Goal: Obtain resource: Download file/media

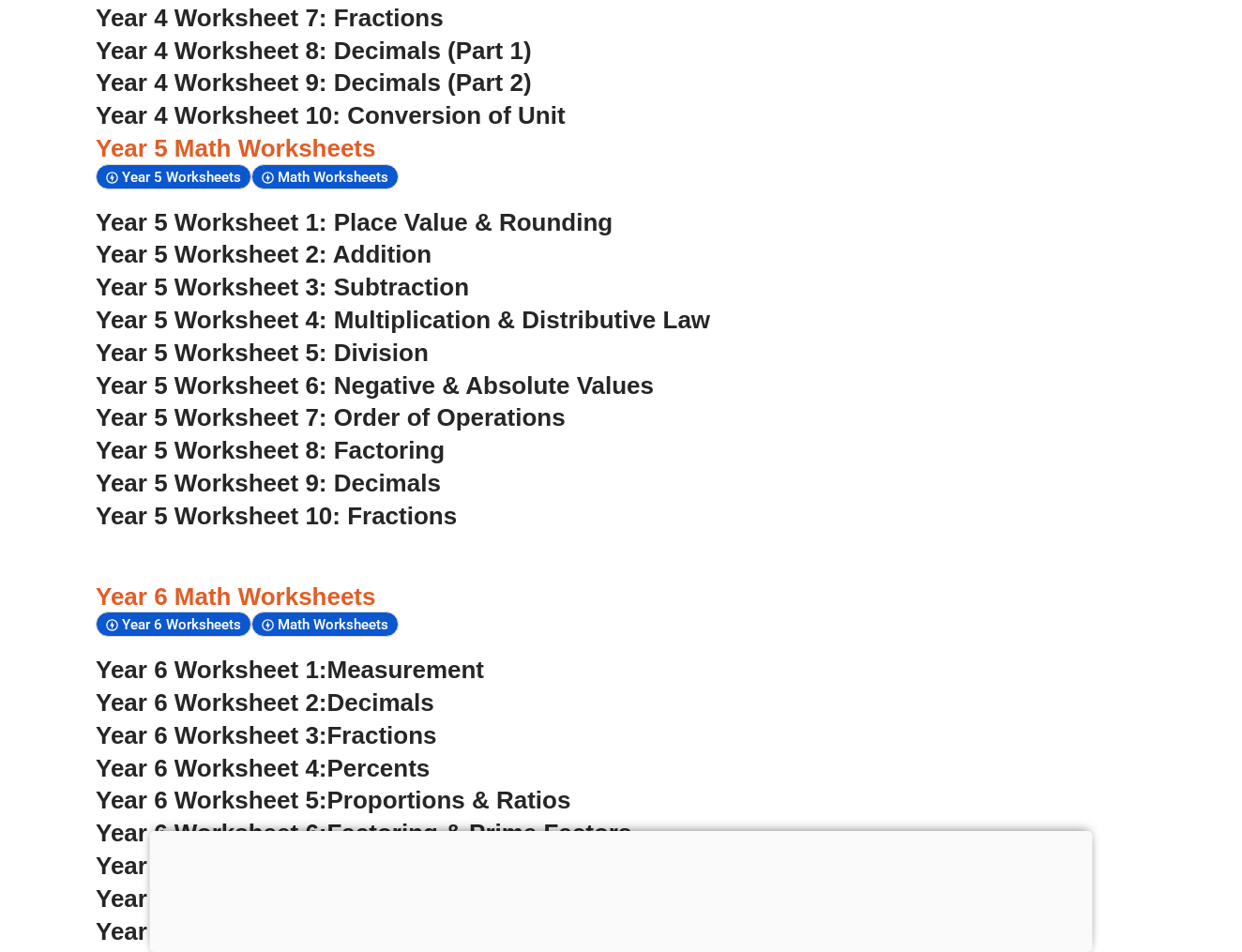
scroll to position [3683, 0]
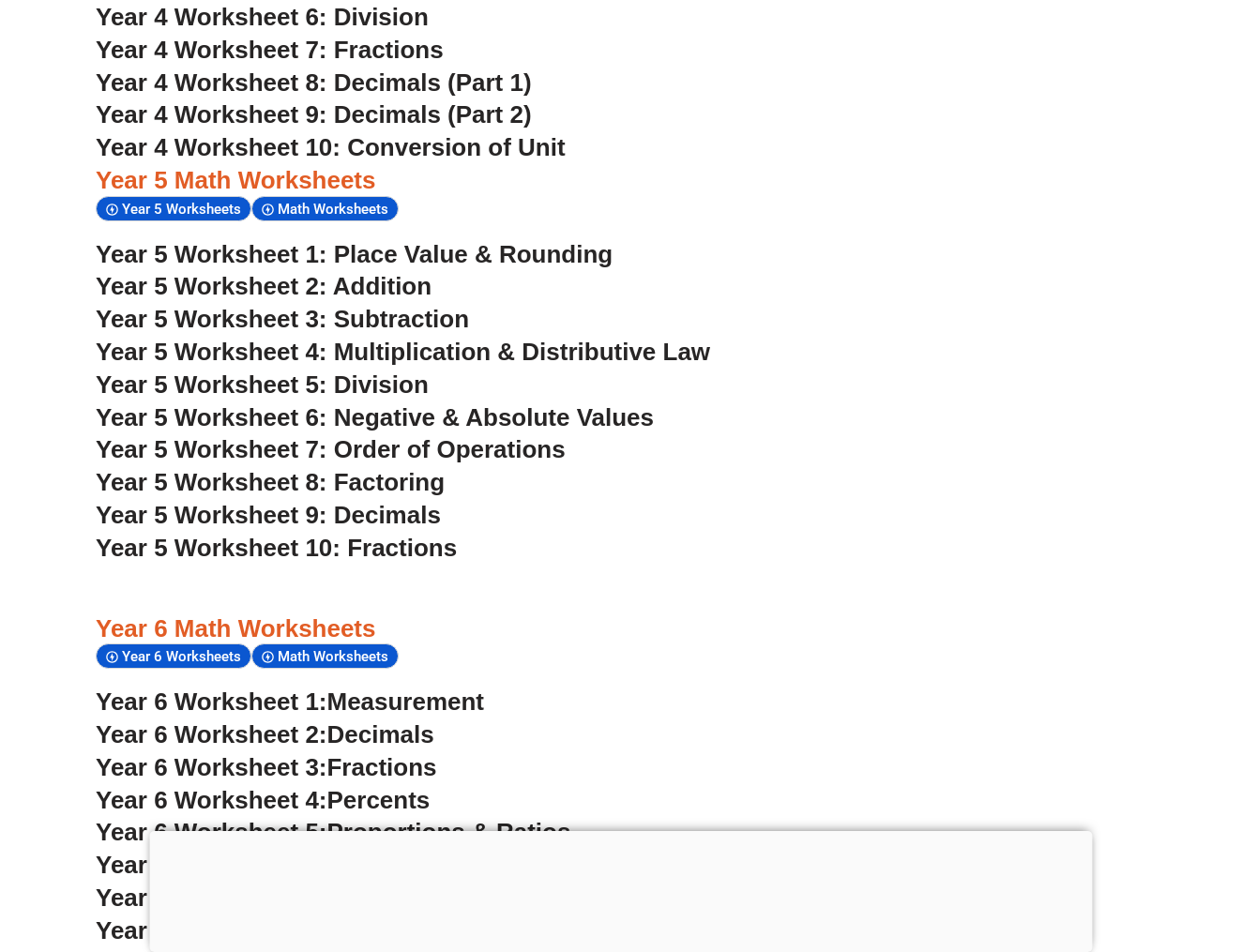
click at [259, 240] on span "Year 5 Worksheet 1: Place Value & Rounding" at bounding box center [354, 254] width 517 height 28
click at [326, 272] on span "Year 5 Worksheet 2: Addition" at bounding box center [264, 286] width 336 height 28
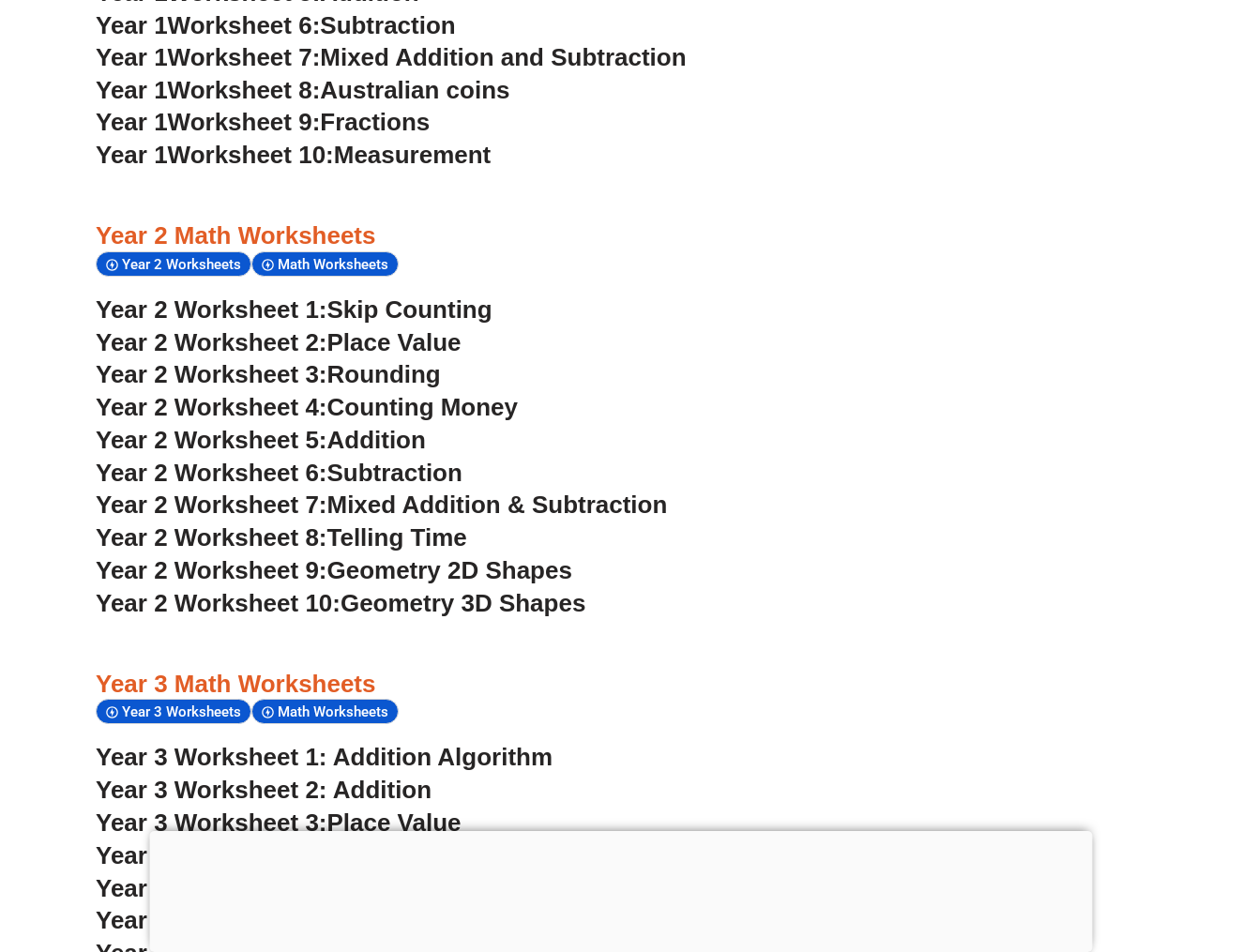
scroll to position [2113, 0]
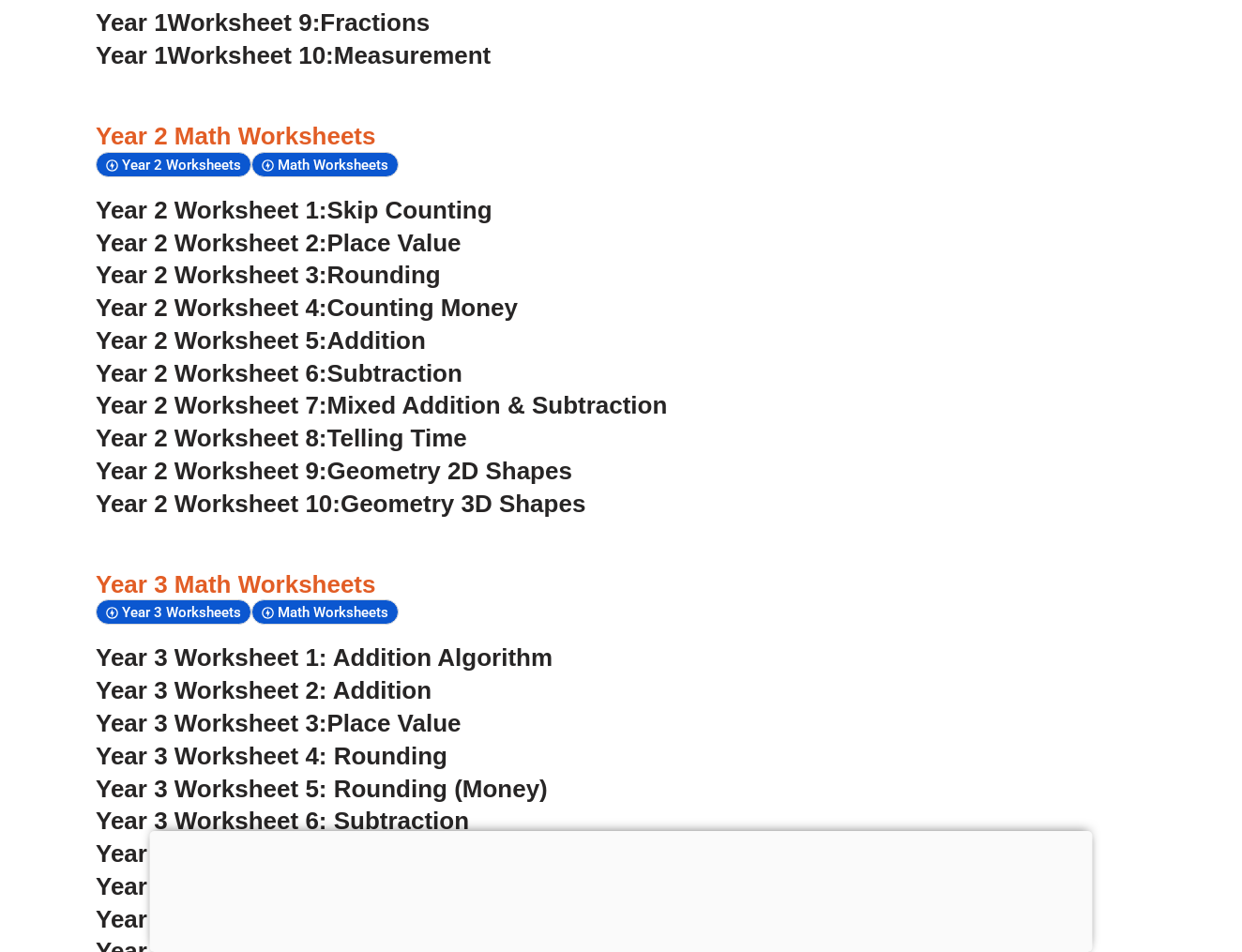
click at [468, 391] on span "Mixed Addition & Subtraction" at bounding box center [497, 405] width 341 height 28
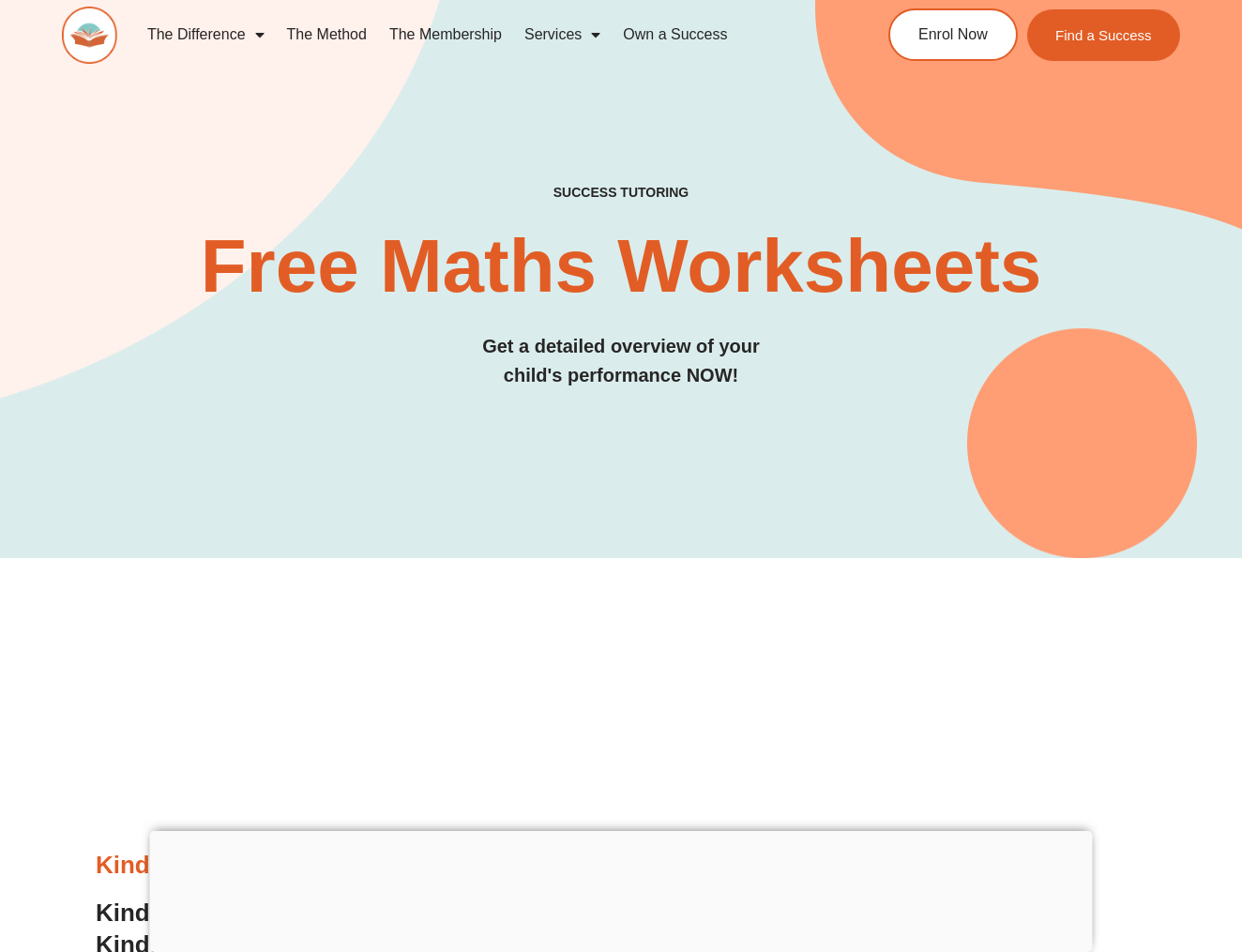
scroll to position [0, 0]
click at [83, 48] on img at bounding box center [89, 35] width 55 height 56
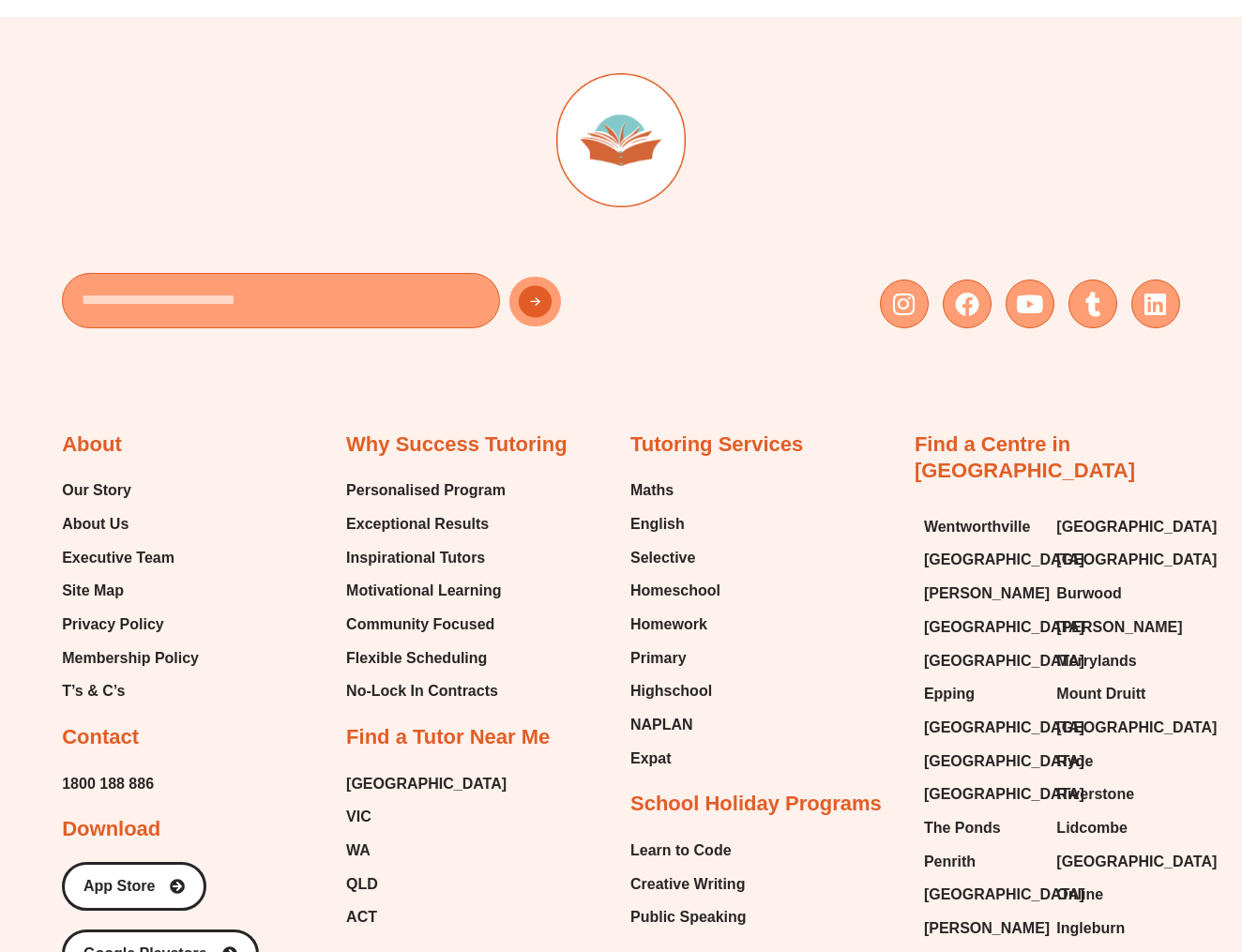
scroll to position [7089, 0]
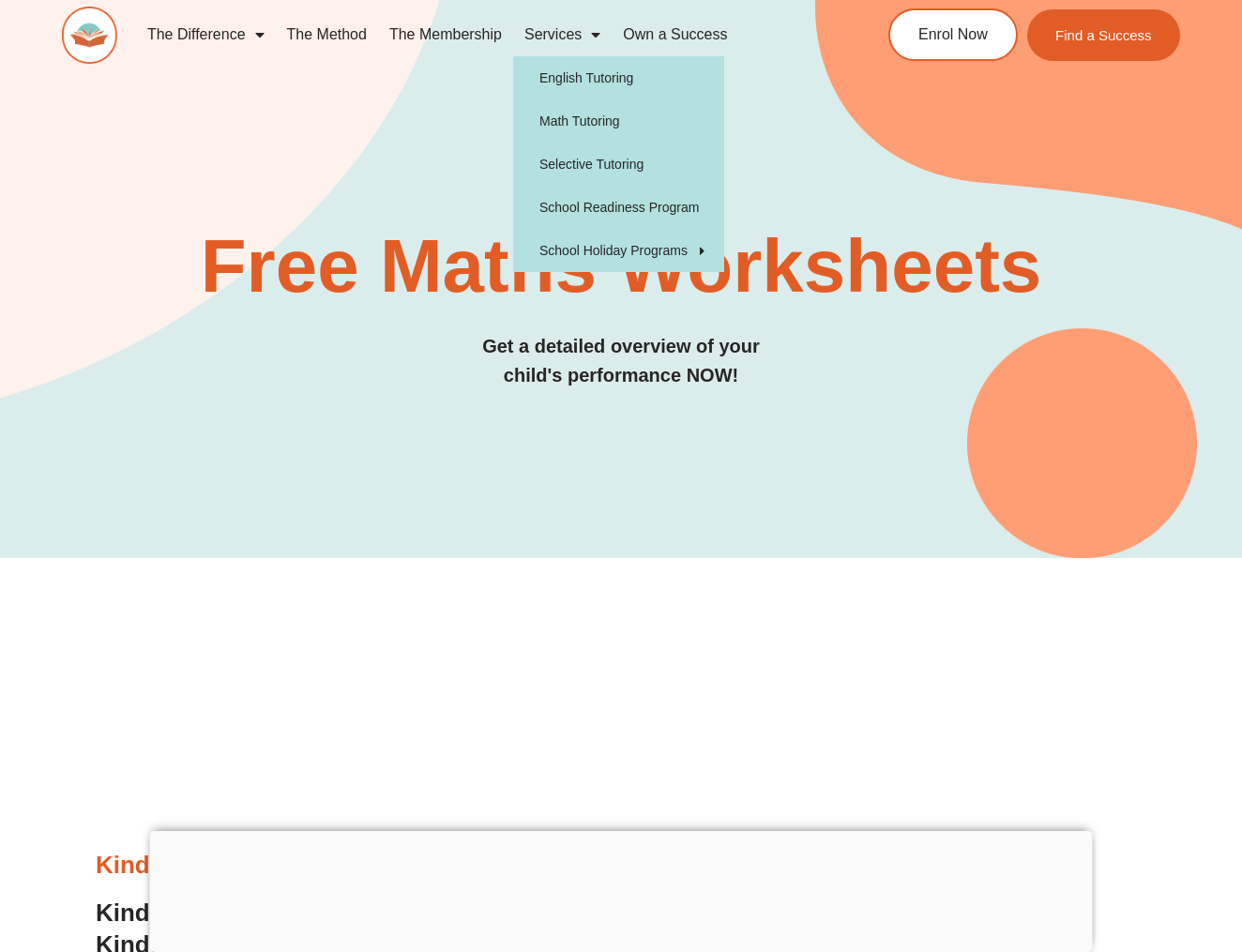
click at [585, 30] on span "Menu" at bounding box center [591, 35] width 19 height 34
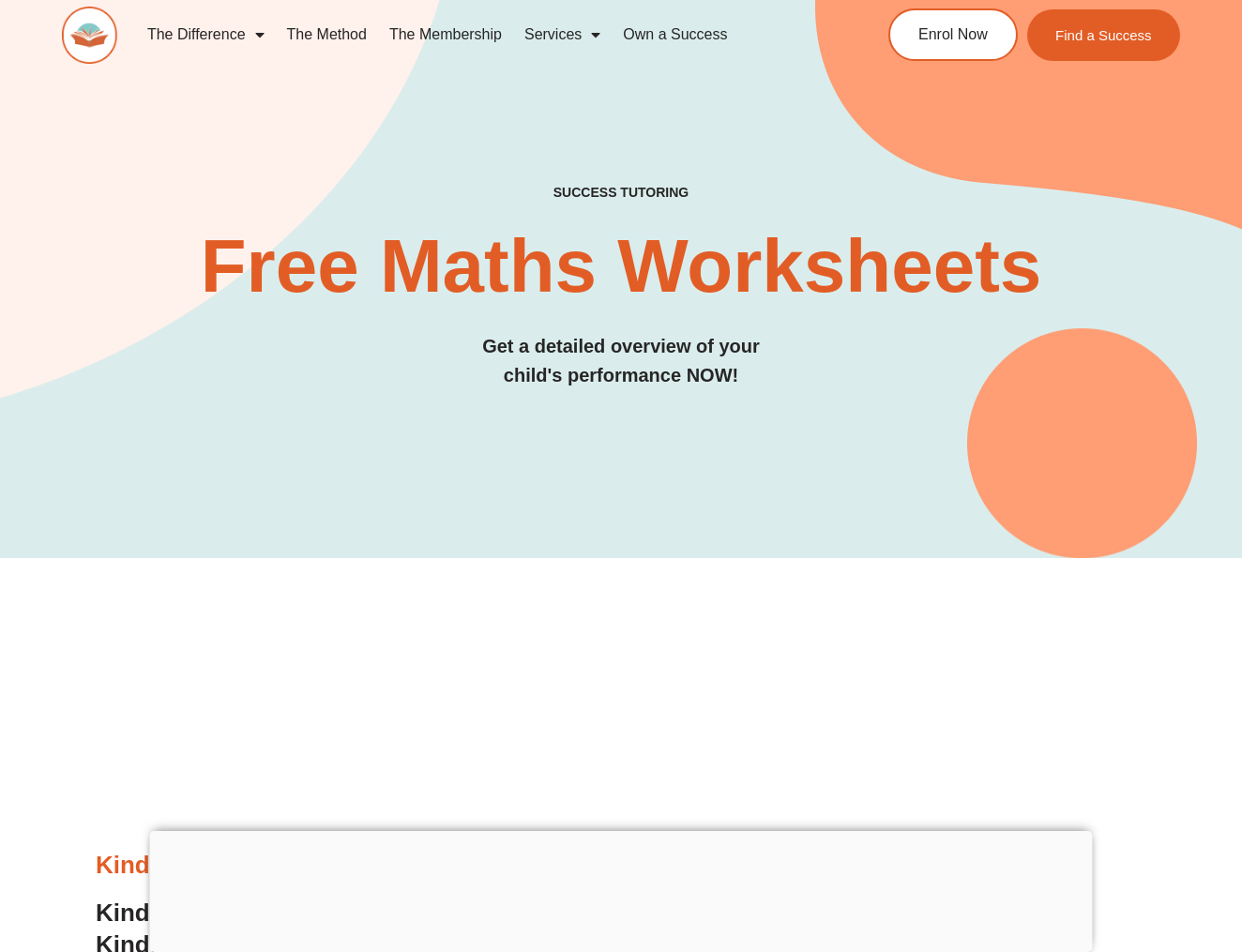
click at [589, 31] on span "Menu" at bounding box center [591, 35] width 19 height 34
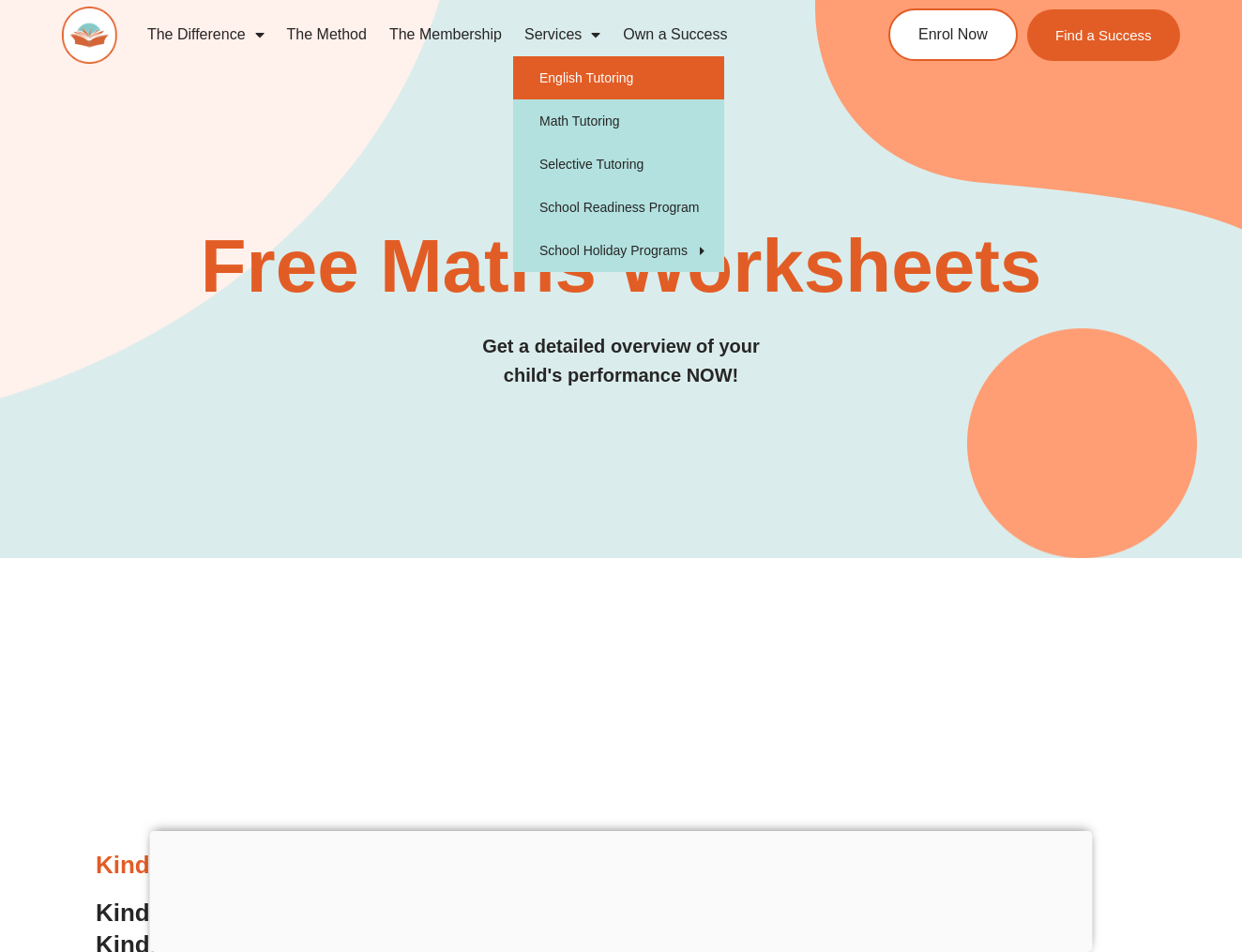
click at [589, 70] on link "English Tutoring" at bounding box center [618, 78] width 211 height 43
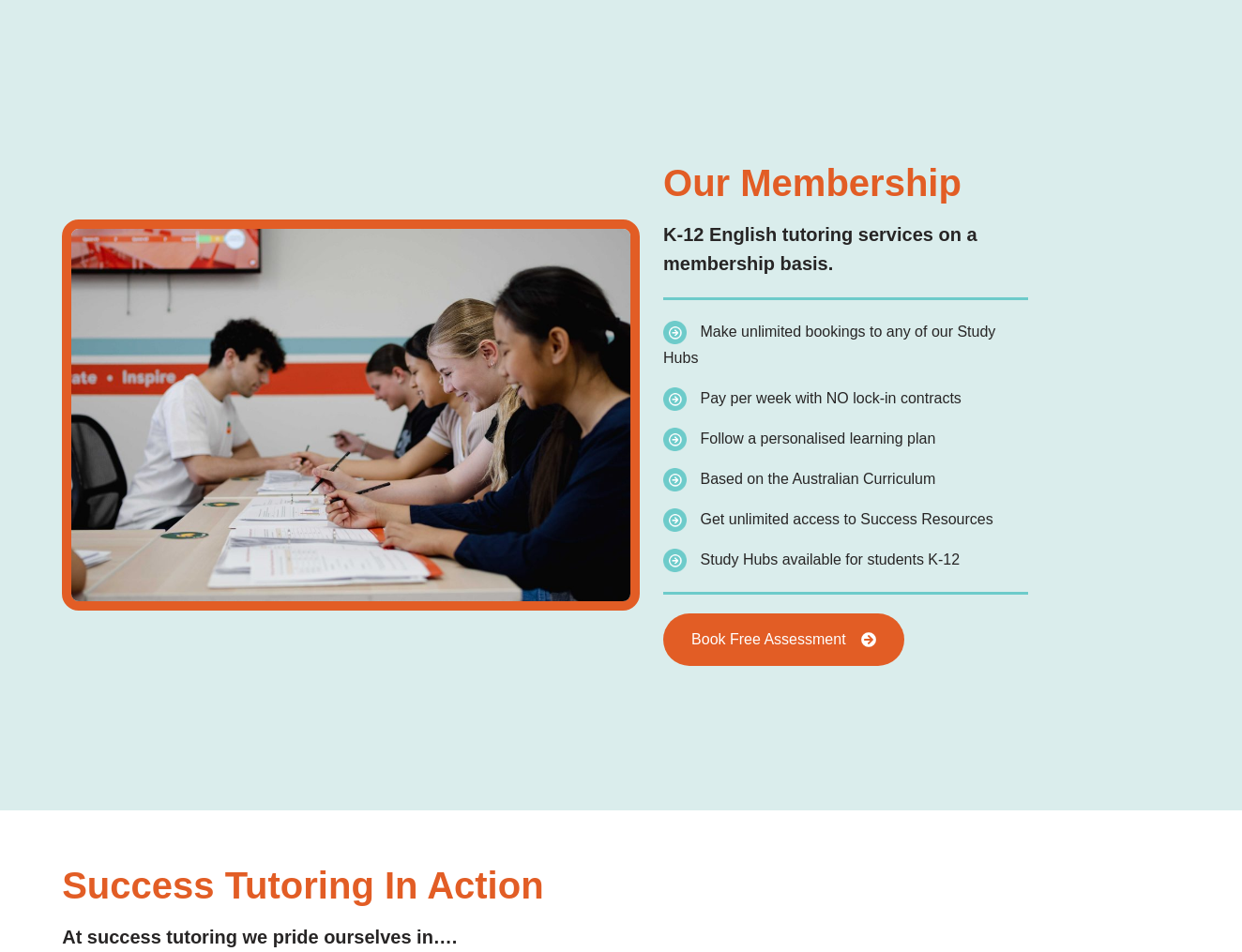
type input "*"
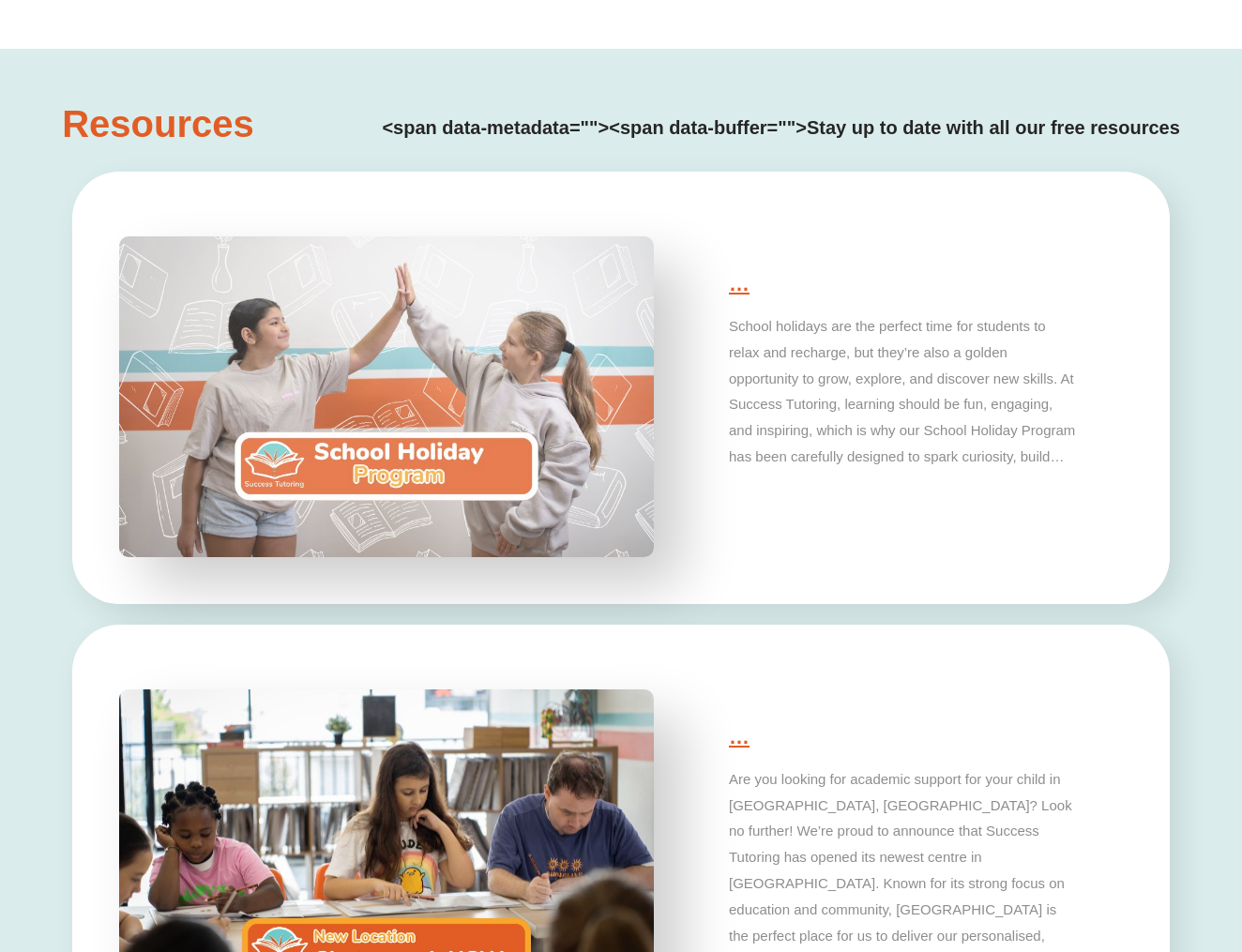
scroll to position [4604, 0]
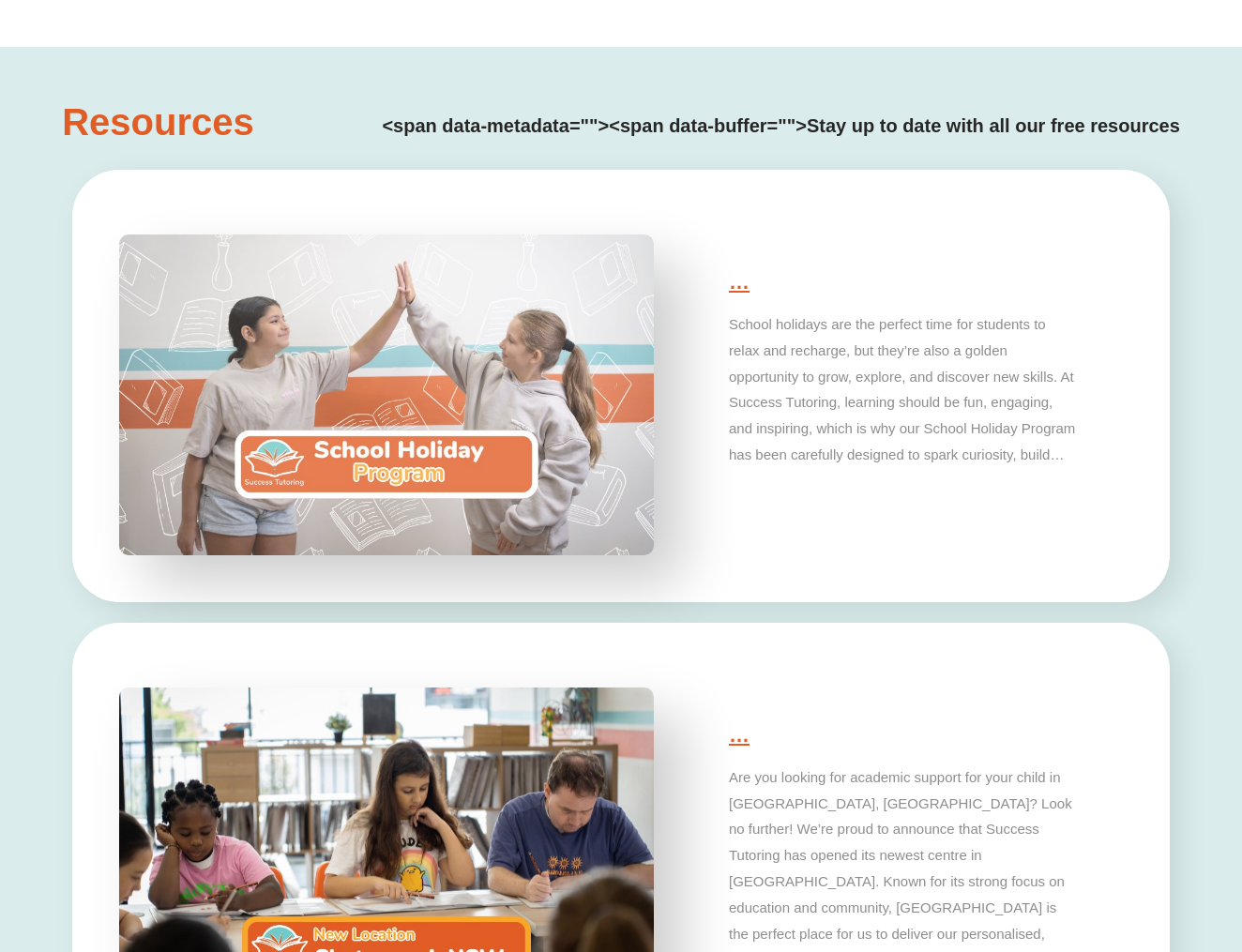
click at [471, 483] on img at bounding box center [386, 394] width 561 height 337
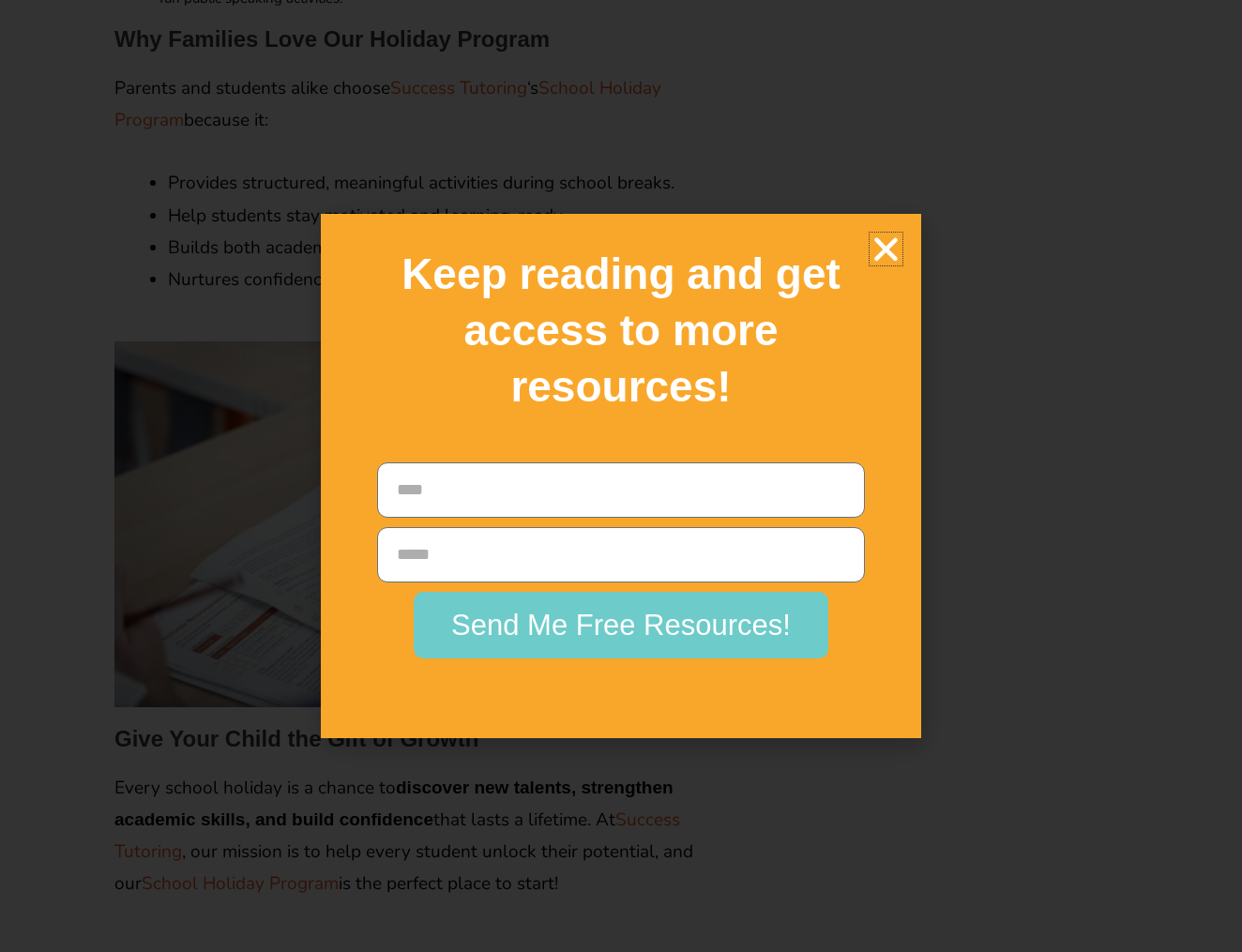
scroll to position [2592, 0]
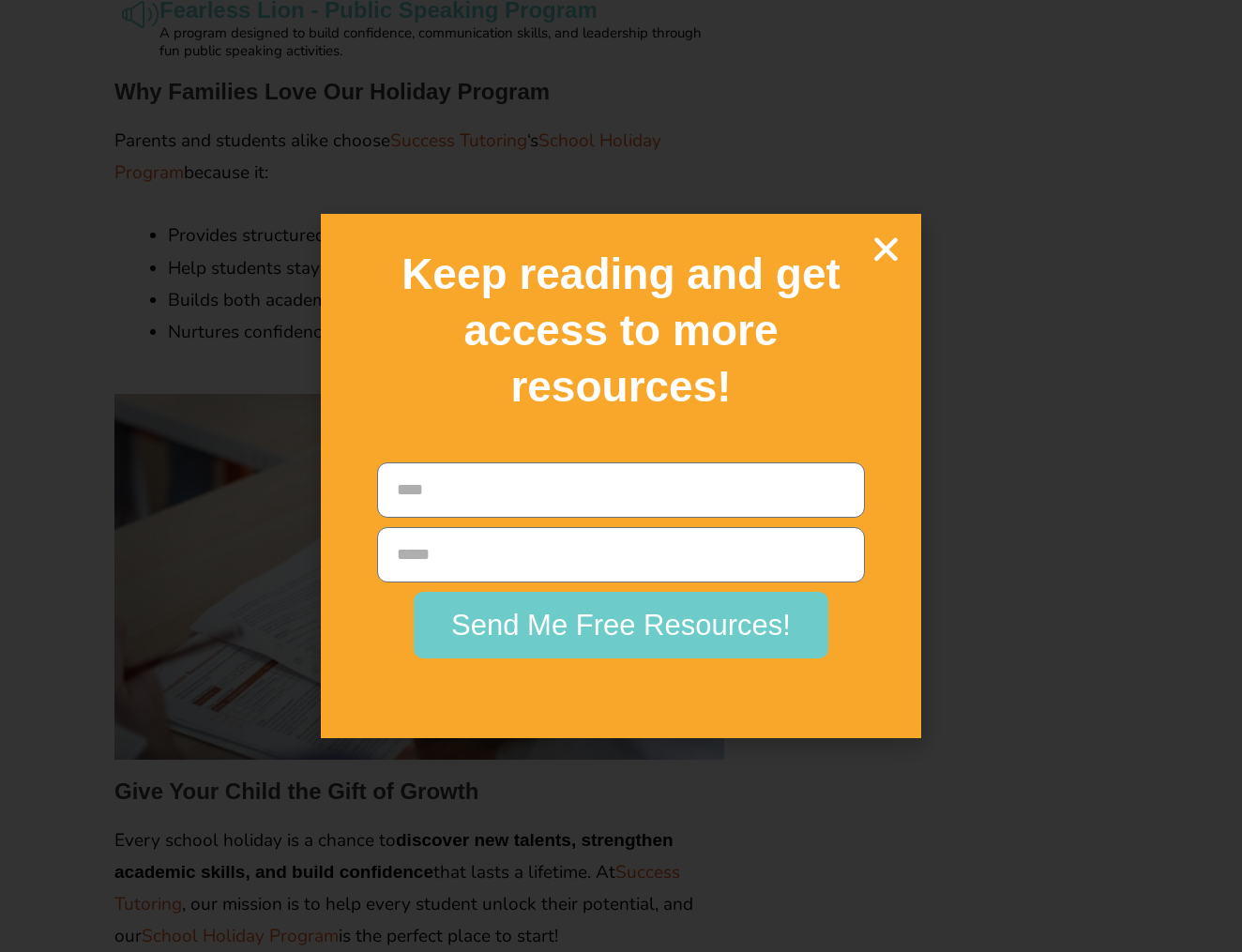
click at [880, 265] on icon "Close" at bounding box center [886, 249] width 33 height 33
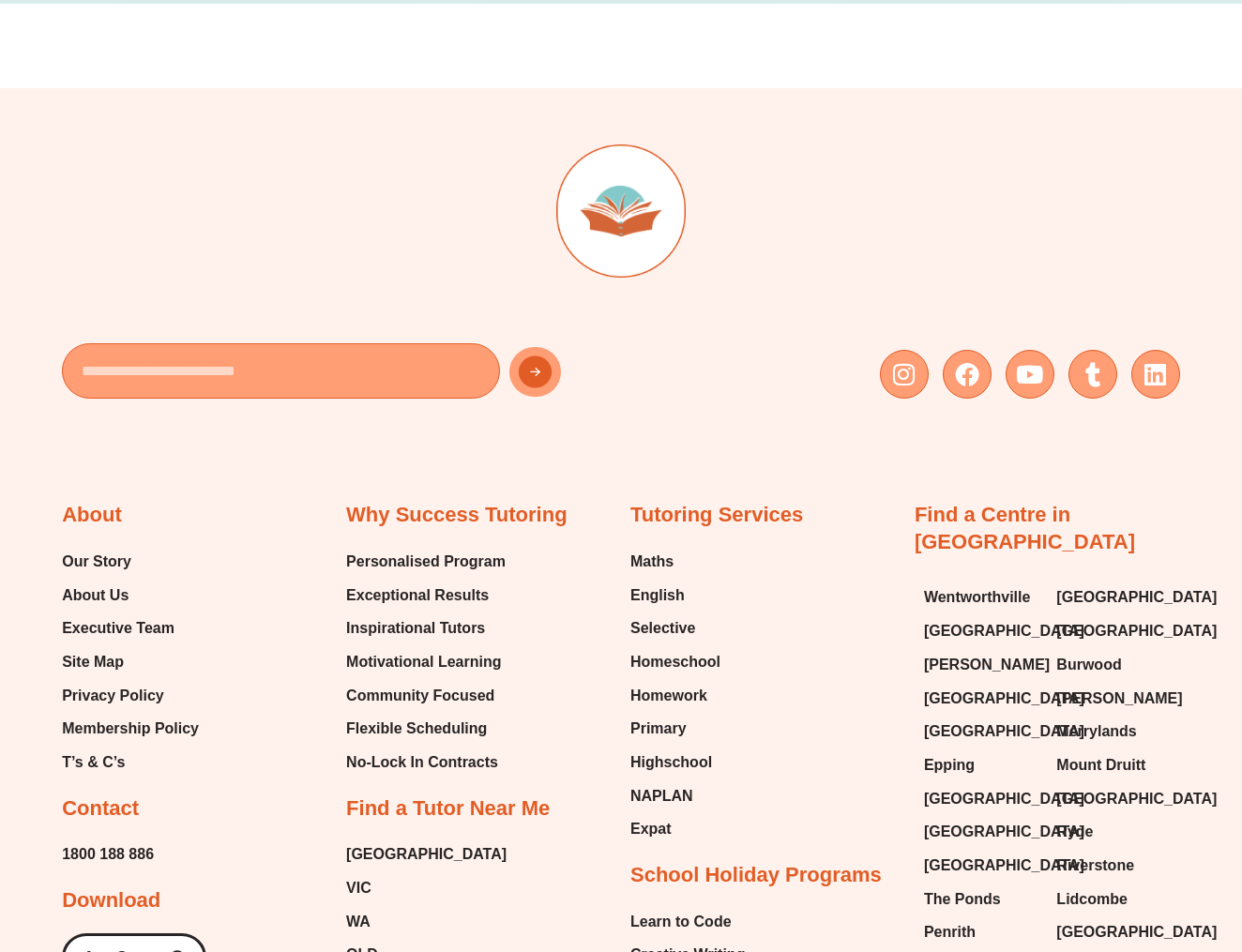
scroll to position [5590, 0]
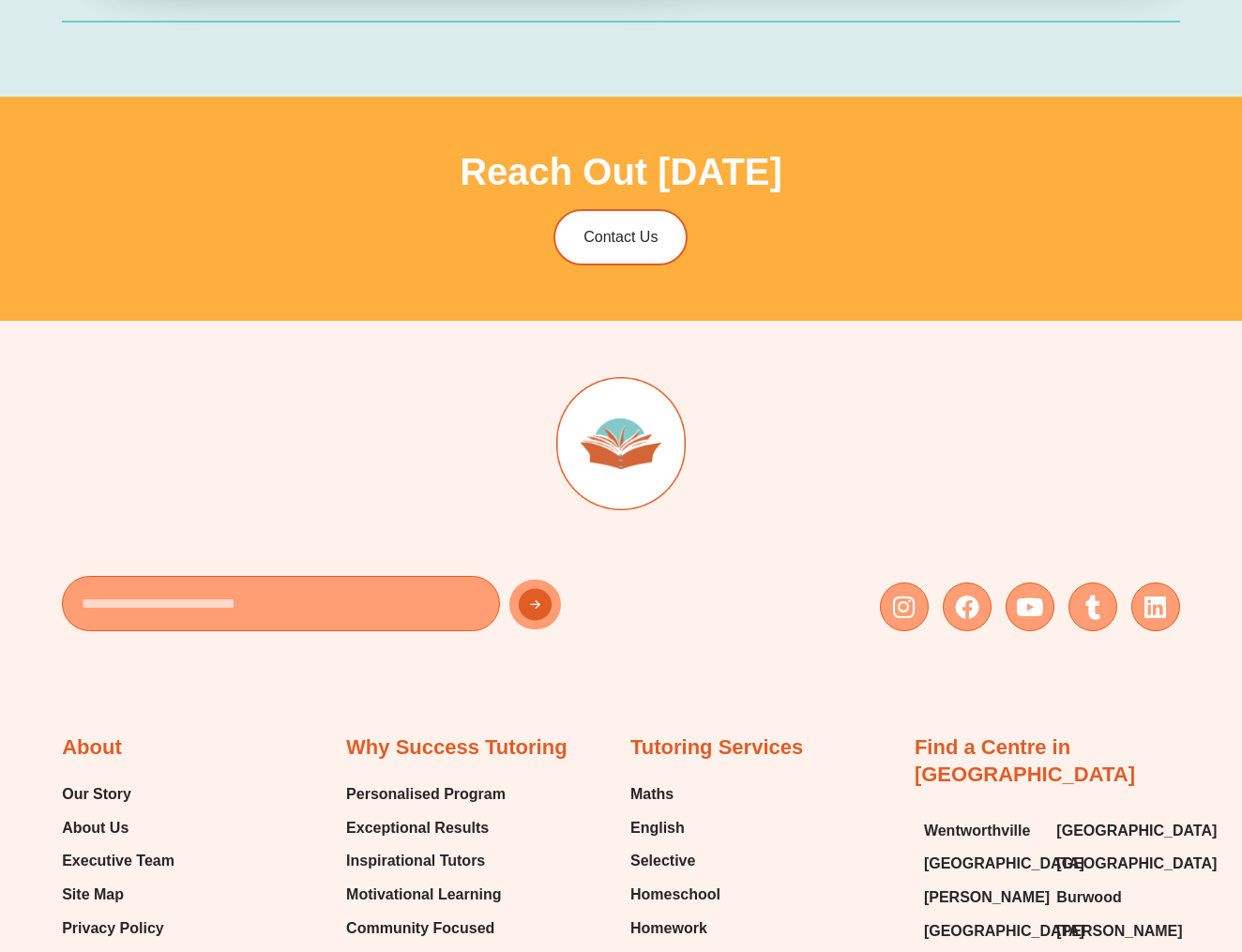
scroll to position [6127, 0]
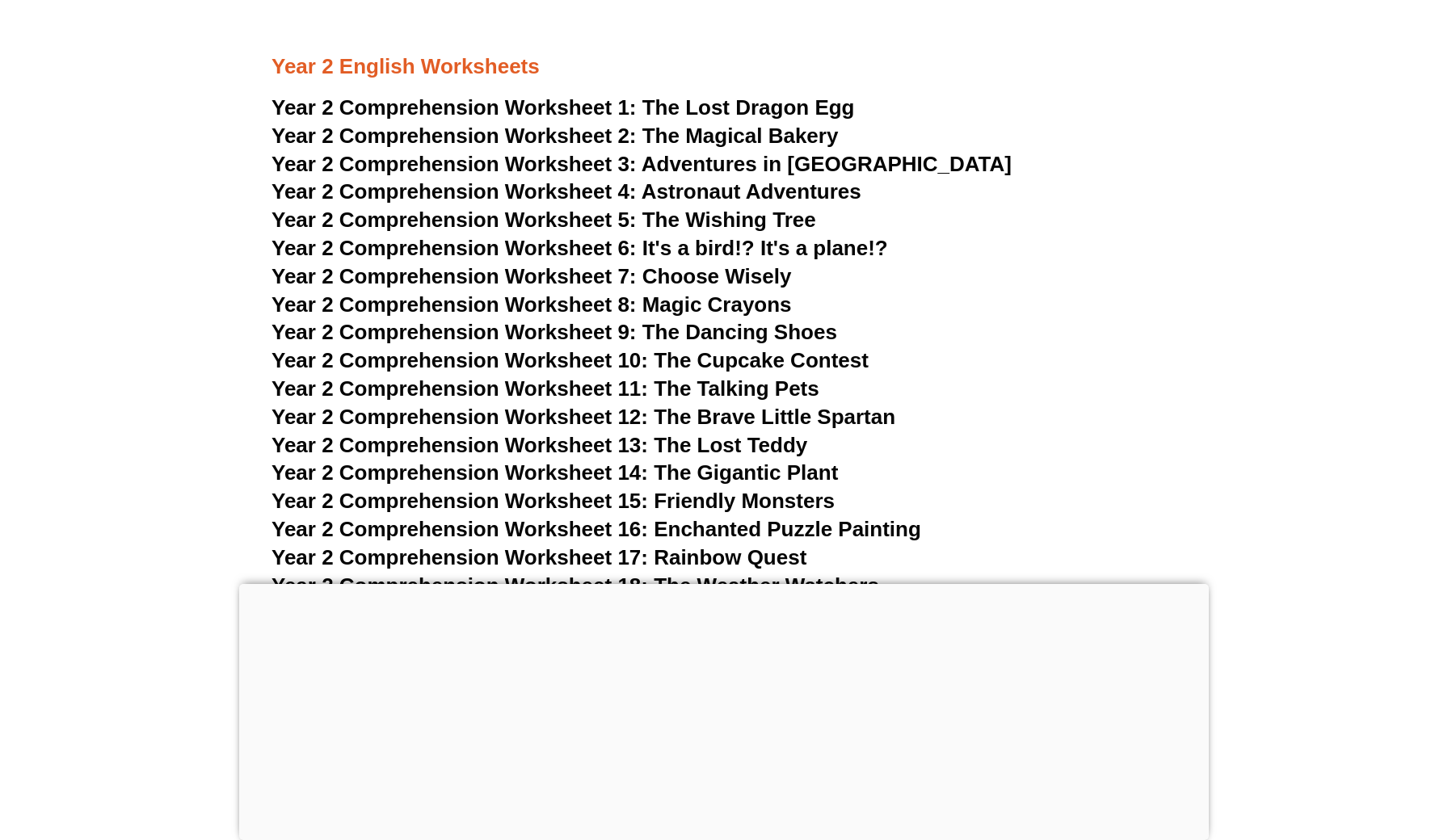
scroll to position [3828, 0]
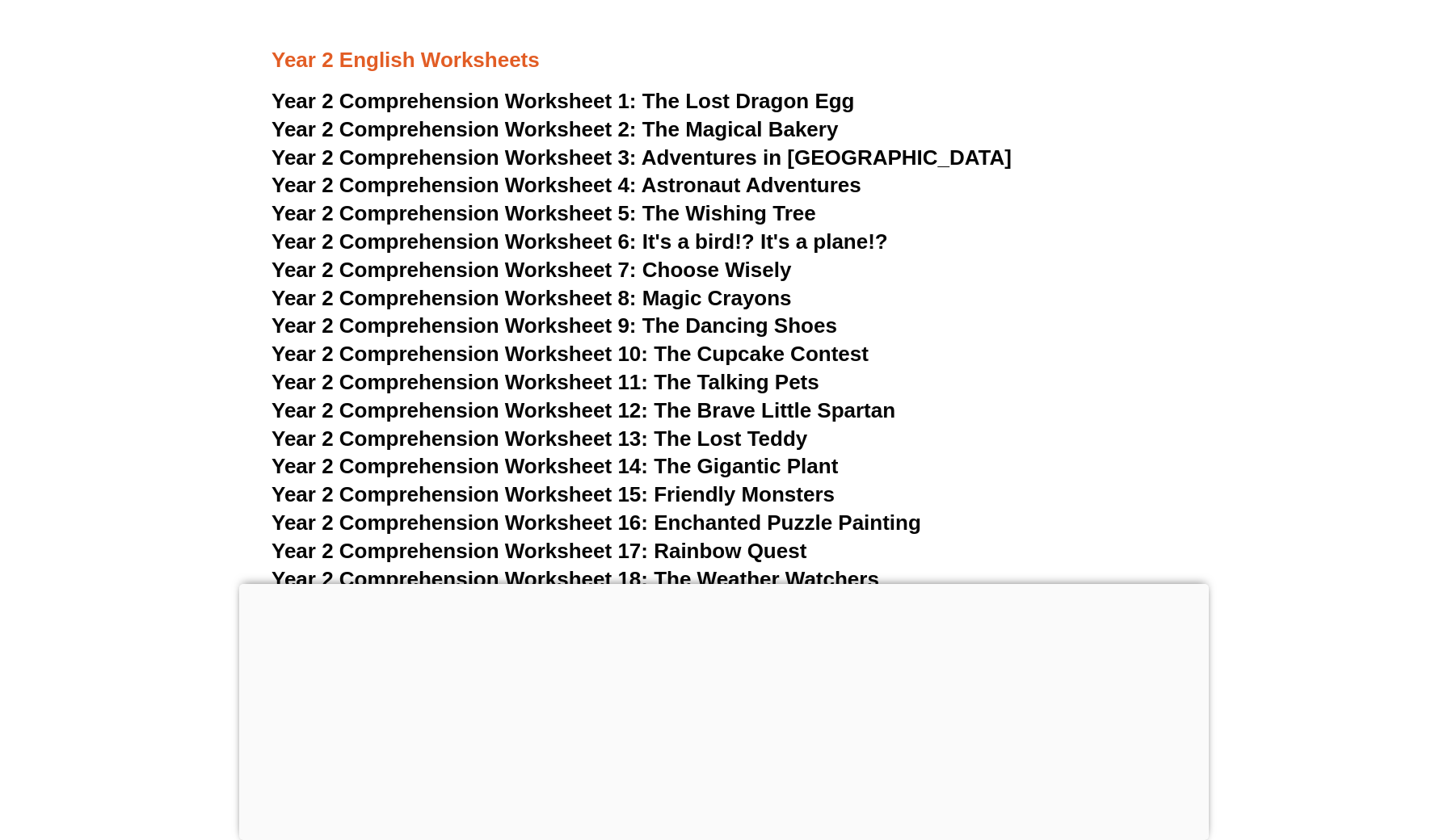
click at [735, 584] on div at bounding box center [724, 584] width 970 height 0
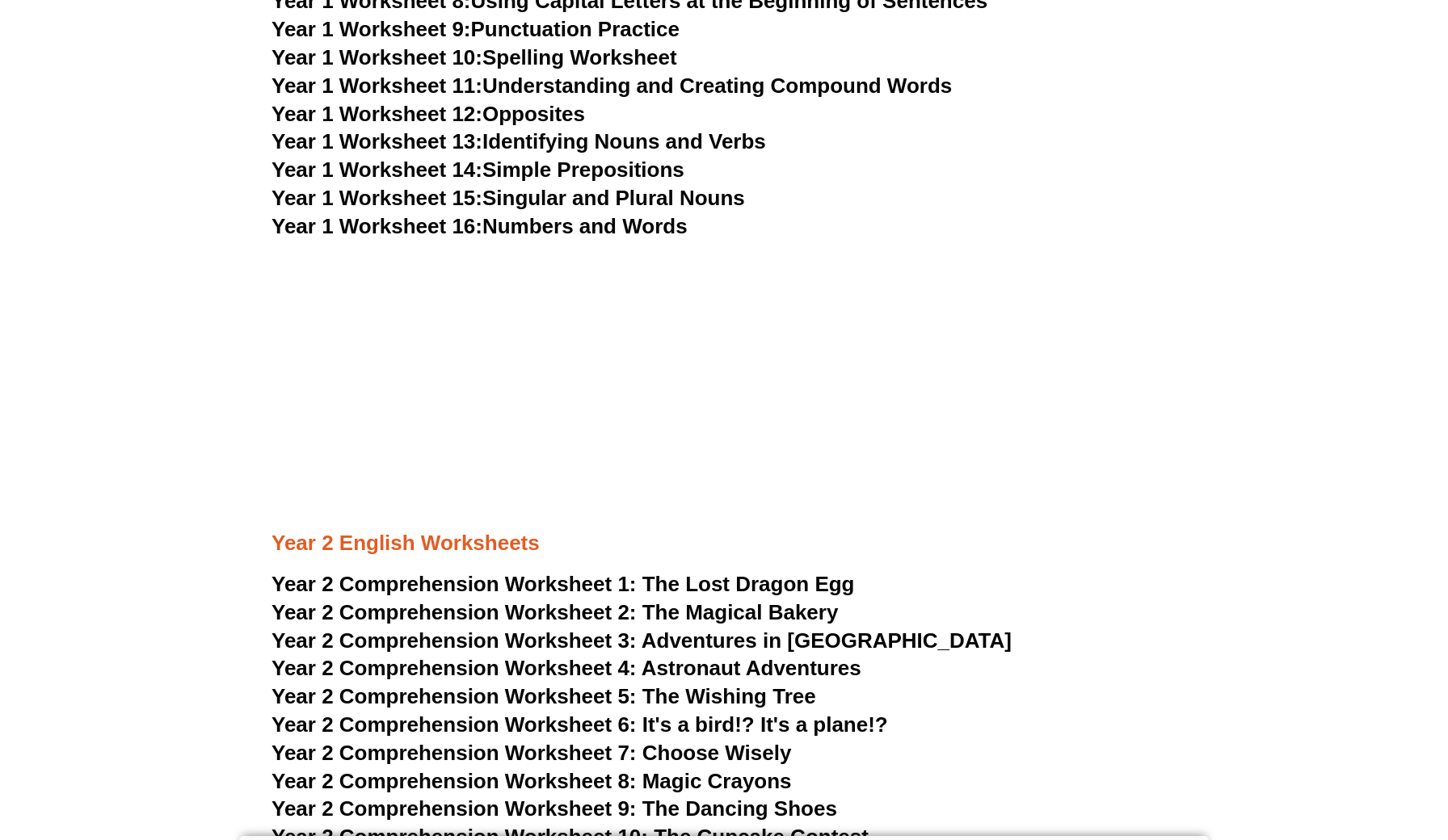
scroll to position [3375, 0]
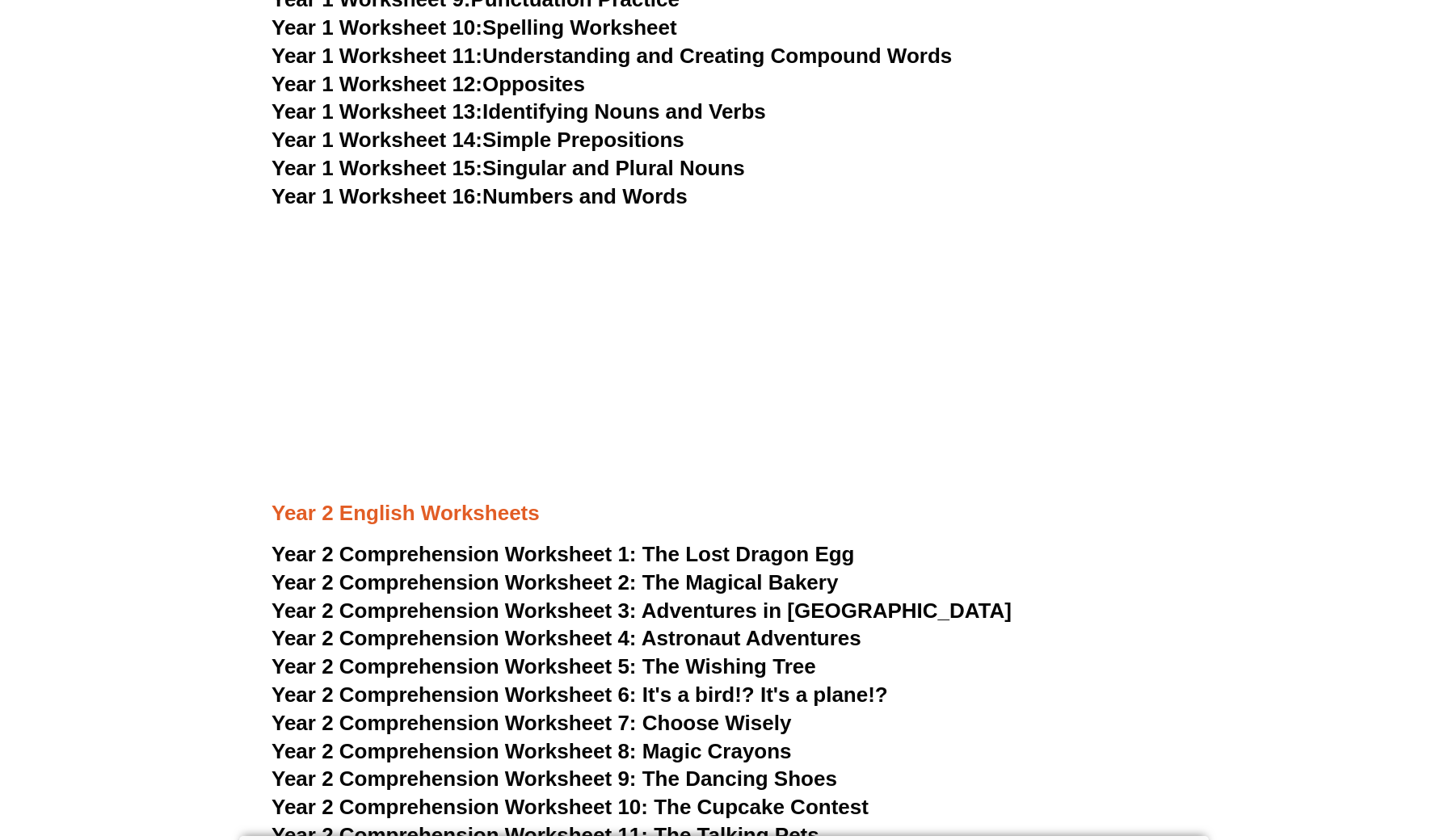
click at [720, 542] on span "The Lost Dragon Egg" at bounding box center [748, 554] width 213 height 24
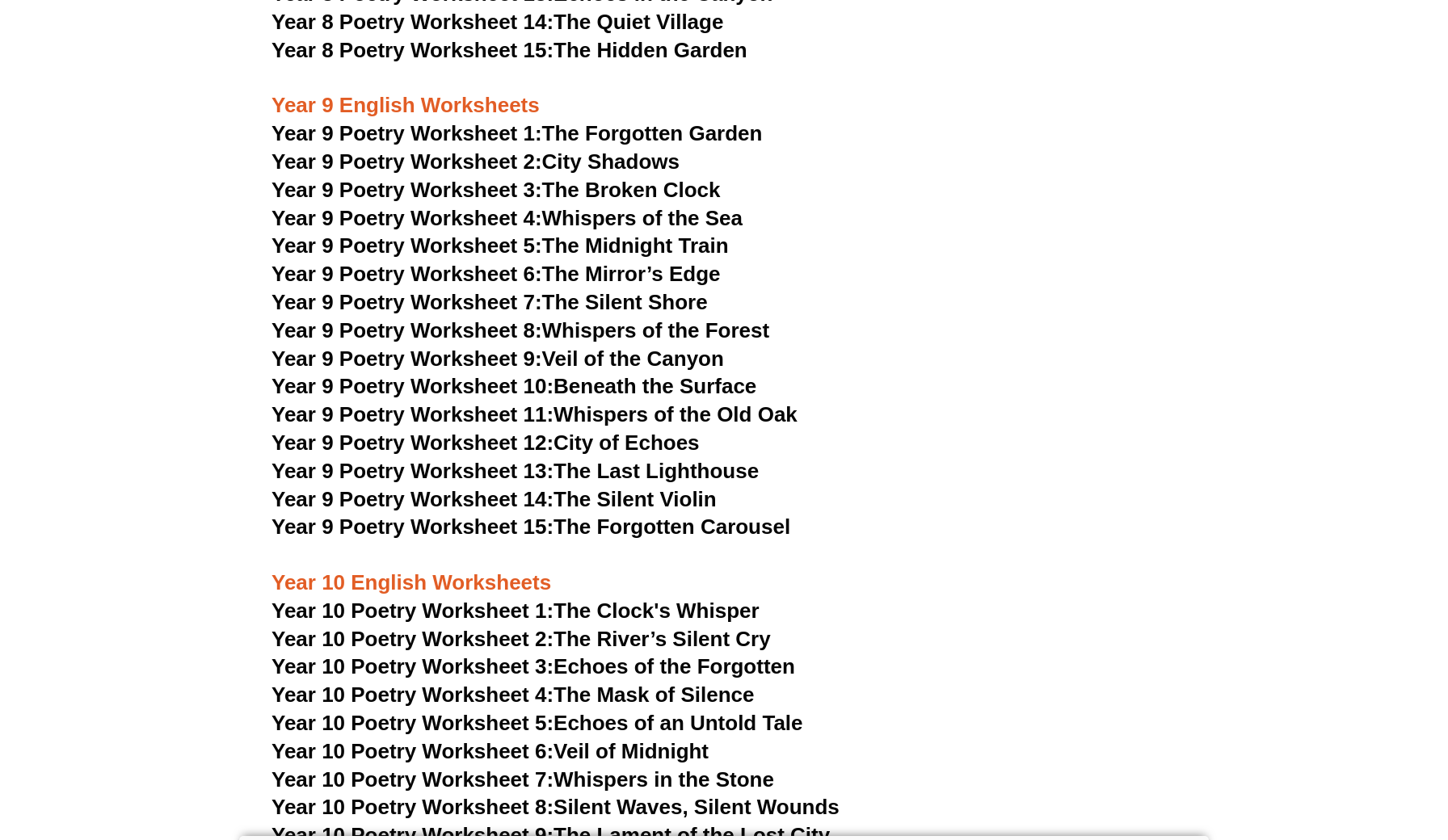
scroll to position [10989, 0]
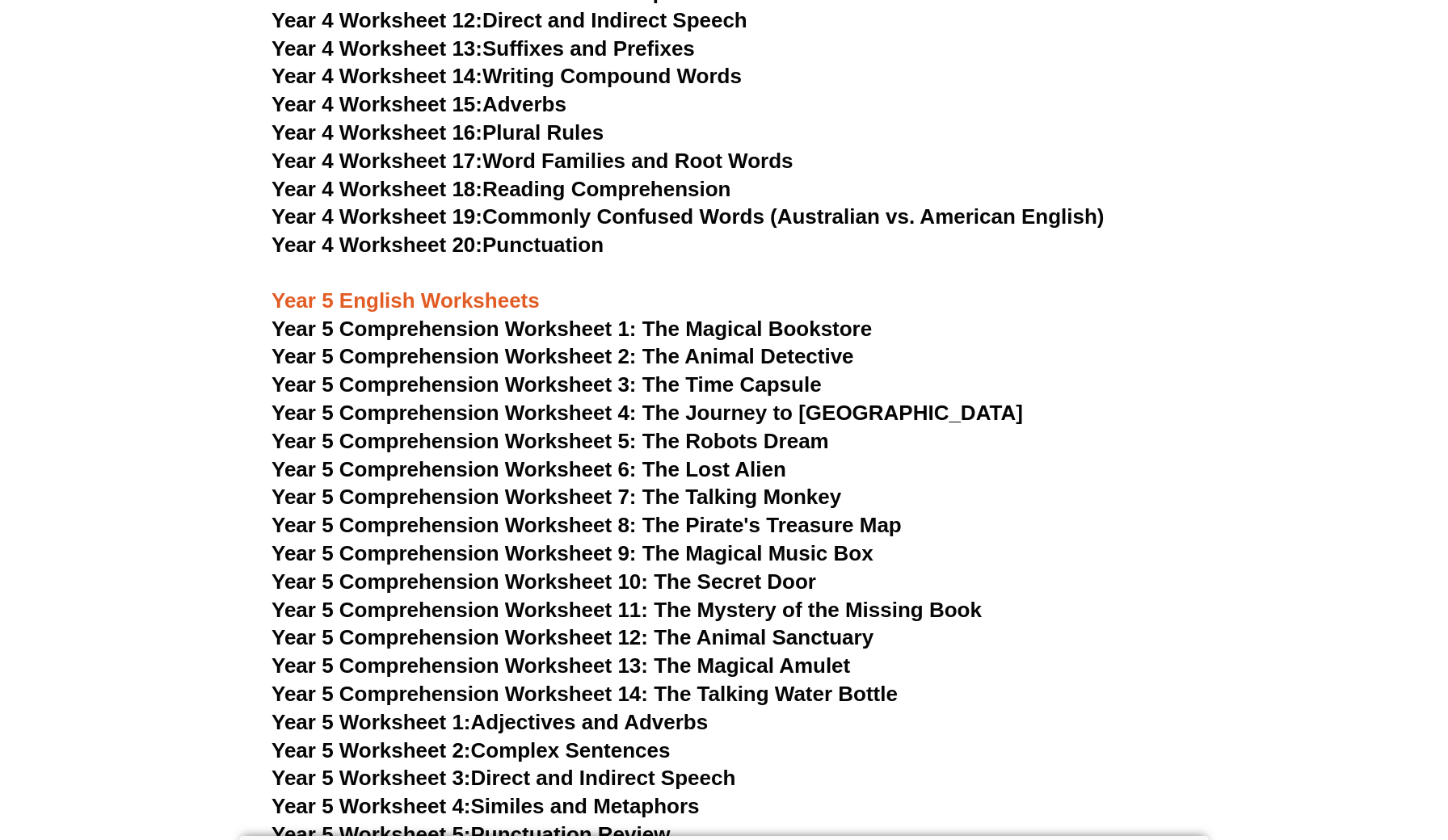
scroll to position [7399, 0]
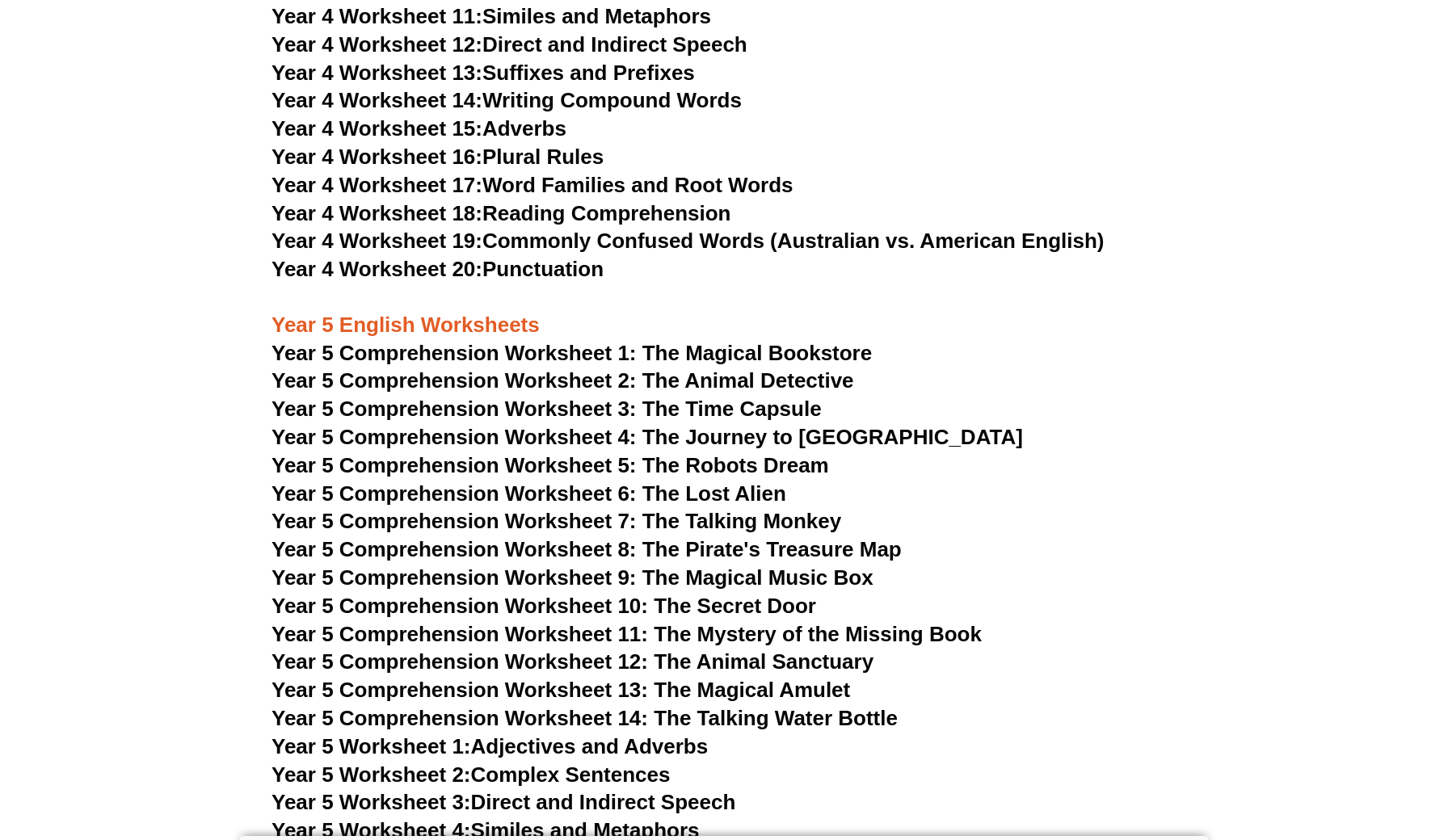
click at [702, 341] on span "Year 5 Comprehension Worksheet 1: The Magical Bookstore" at bounding box center [571, 353] width 600 height 24
